Goal: Transaction & Acquisition: Purchase product/service

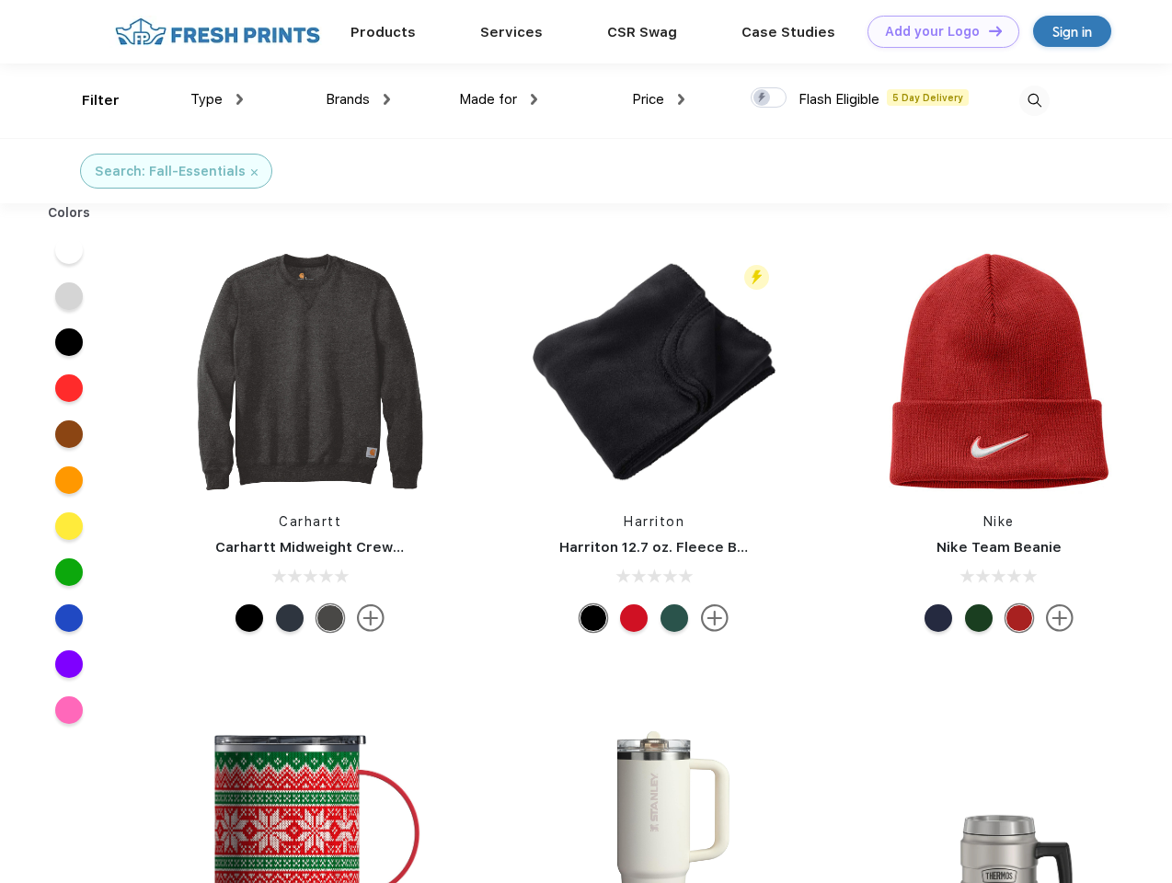
click at [937, 31] on link "Add your Logo Design Tool" at bounding box center [944, 32] width 152 height 32
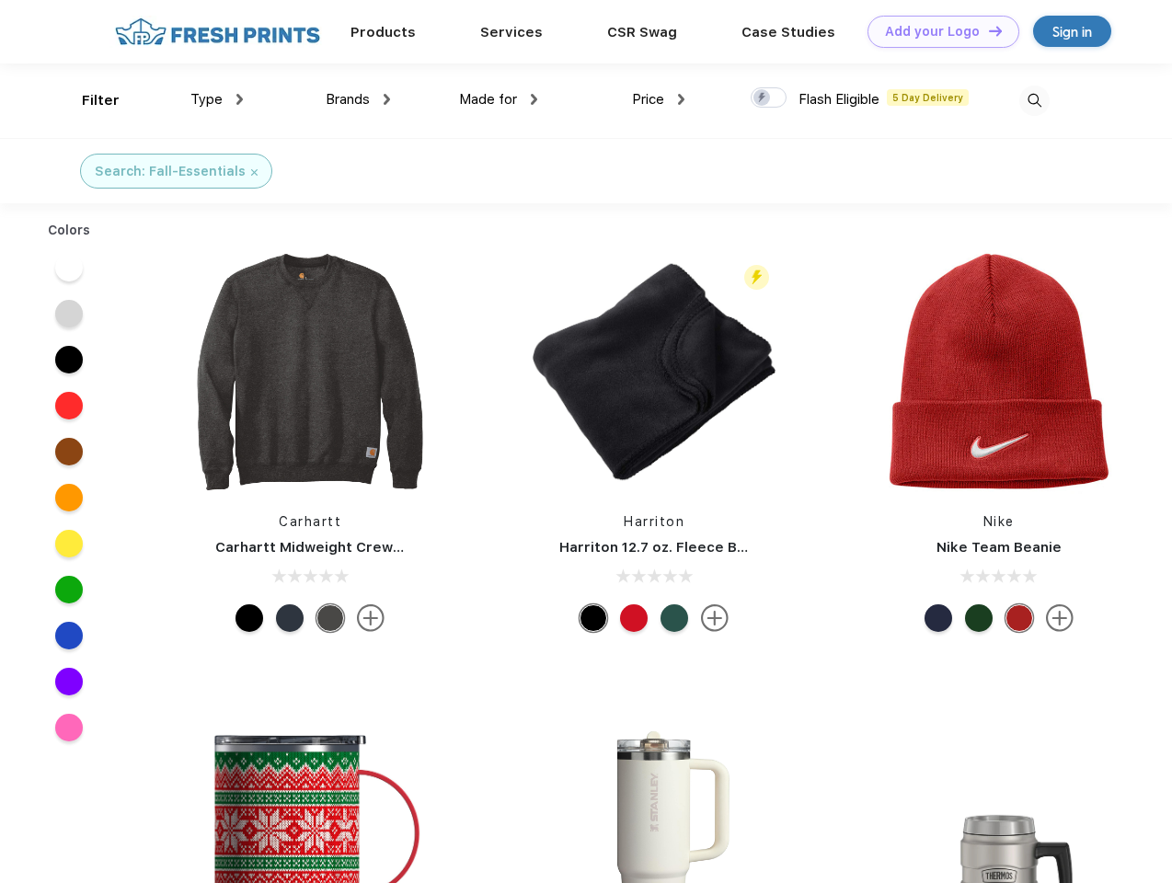
click at [0, 0] on div "Design Tool" at bounding box center [0, 0] width 0 height 0
click at [987, 30] on link "Add your Logo Design Tool" at bounding box center [944, 32] width 152 height 32
click at [88, 100] on div "Filter" at bounding box center [101, 100] width 38 height 21
click at [217, 99] on span "Type" at bounding box center [206, 99] width 32 height 17
click at [358, 99] on span "Brands" at bounding box center [348, 99] width 44 height 17
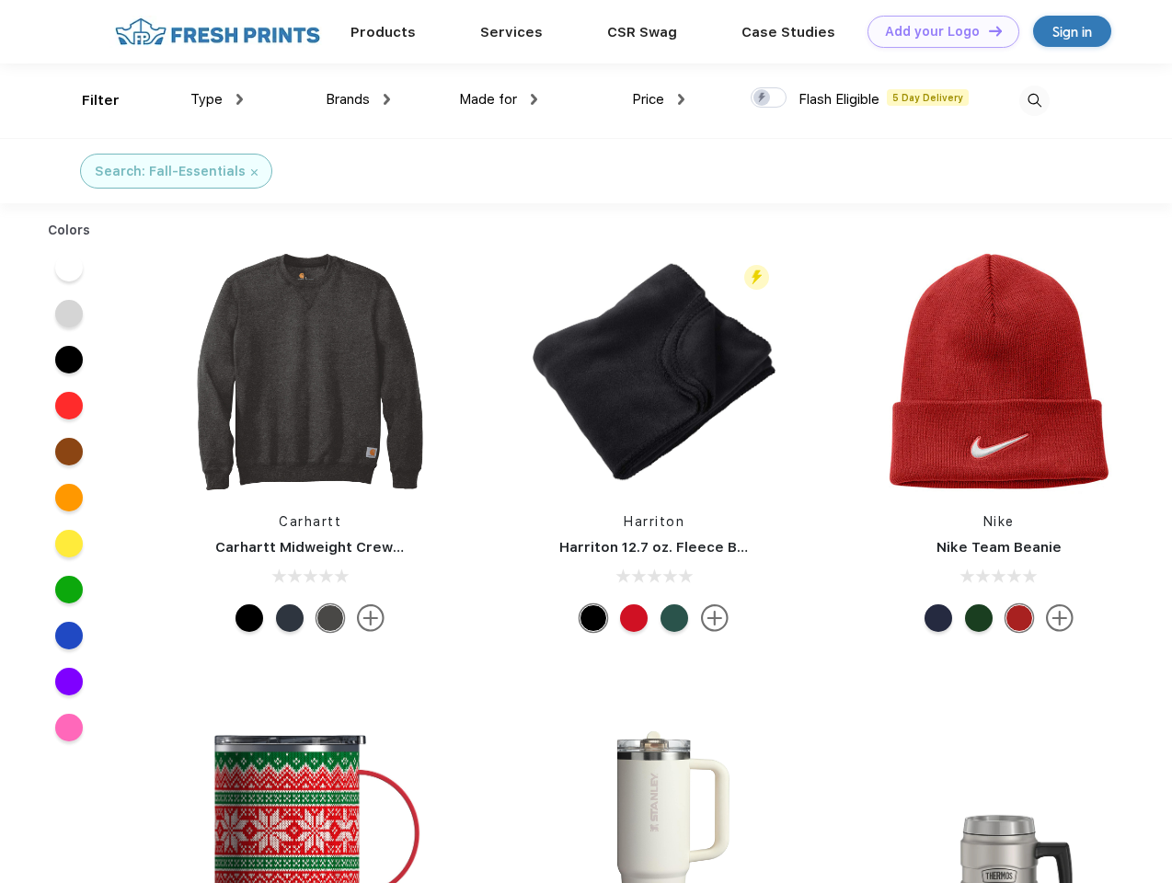
click at [499, 99] on span "Made for" at bounding box center [488, 99] width 58 height 17
click at [659, 99] on span "Price" at bounding box center [648, 99] width 32 height 17
click at [769, 98] on div at bounding box center [769, 97] width 36 height 20
click at [763, 98] on input "checkbox" at bounding box center [757, 93] width 12 height 12
click at [1034, 100] on img at bounding box center [1035, 101] width 30 height 30
